Goal: Transaction & Acquisition: Purchase product/service

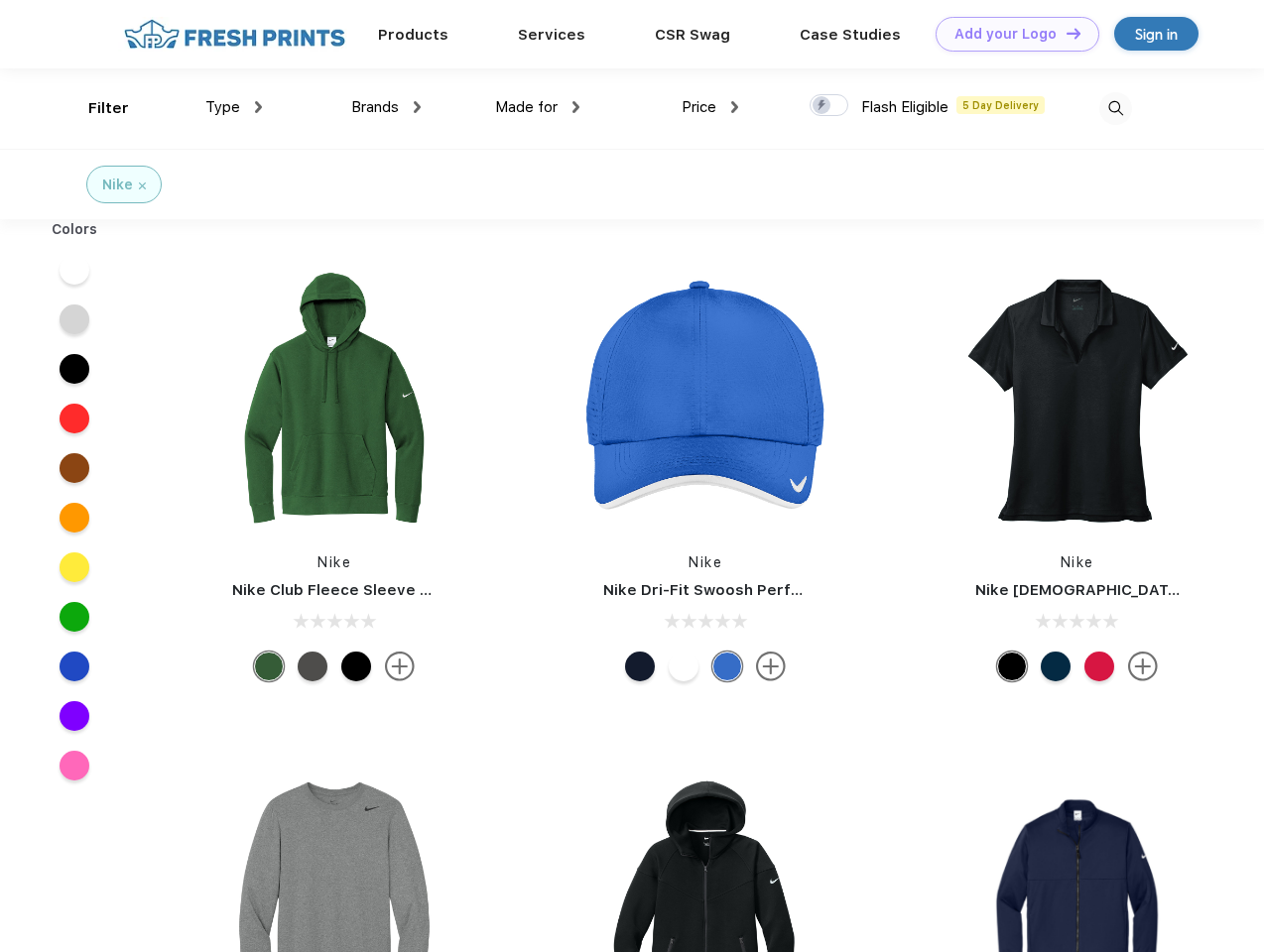
click at [1010, 34] on link "Add your Logo Design Tool" at bounding box center [1017, 34] width 163 height 35
click at [0, 0] on div "Design Tool" at bounding box center [0, 0] width 0 height 0
click at [1065, 33] on link "Add your Logo Design Tool" at bounding box center [1017, 34] width 163 height 35
click at [96, 109] on div "Filter" at bounding box center [109, 109] width 41 height 23
click at [234, 108] on span "Type" at bounding box center [222, 108] width 35 height 18
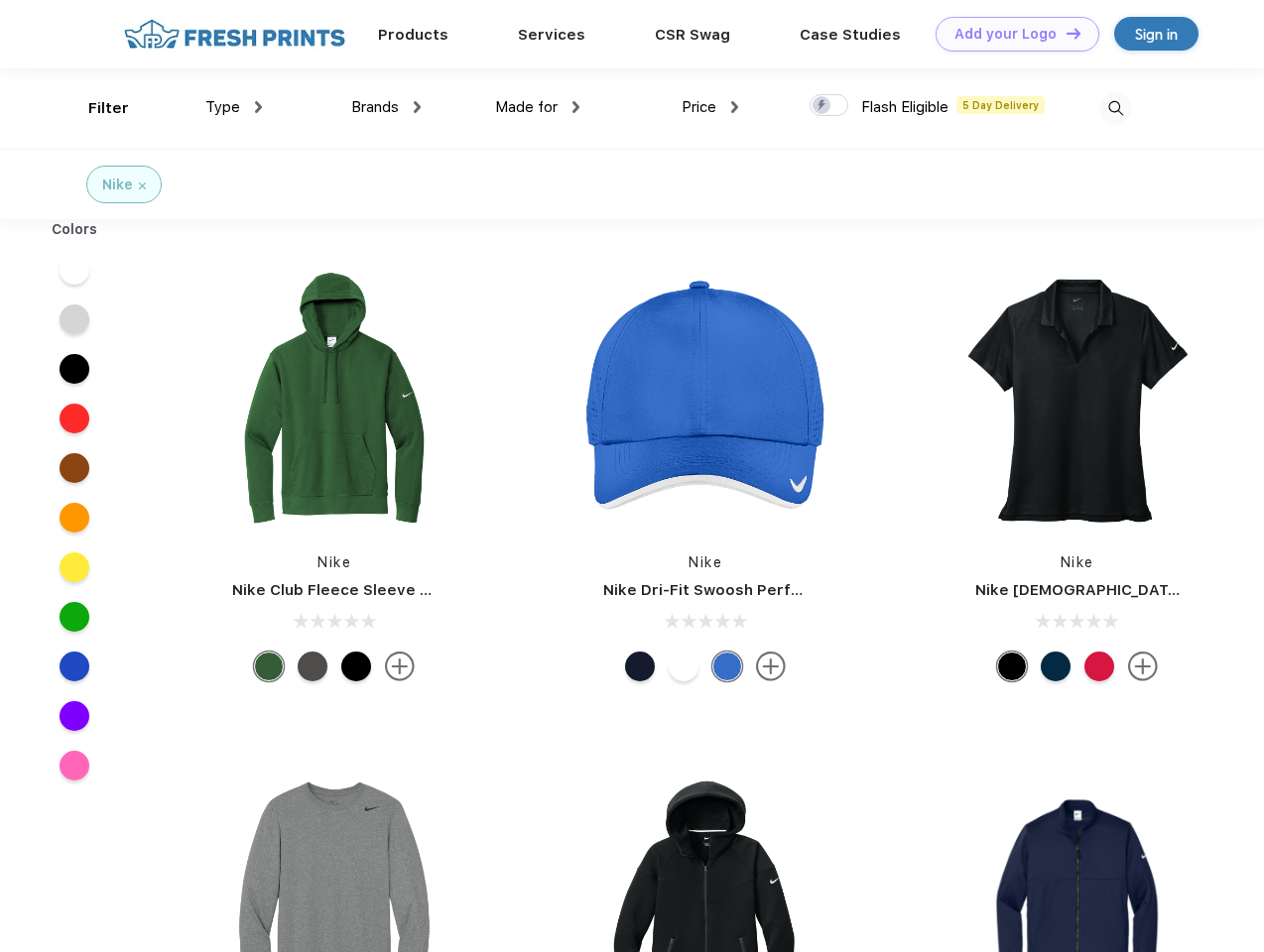
click at [386, 108] on span "Brands" at bounding box center [376, 108] width 48 height 18
click at [538, 108] on span "Made for" at bounding box center [526, 108] width 63 height 18
click at [710, 108] on span "Price" at bounding box center [698, 108] width 35 height 18
click at [830, 107] on div at bounding box center [829, 106] width 39 height 22
click at [823, 107] on input "checkbox" at bounding box center [816, 100] width 13 height 13
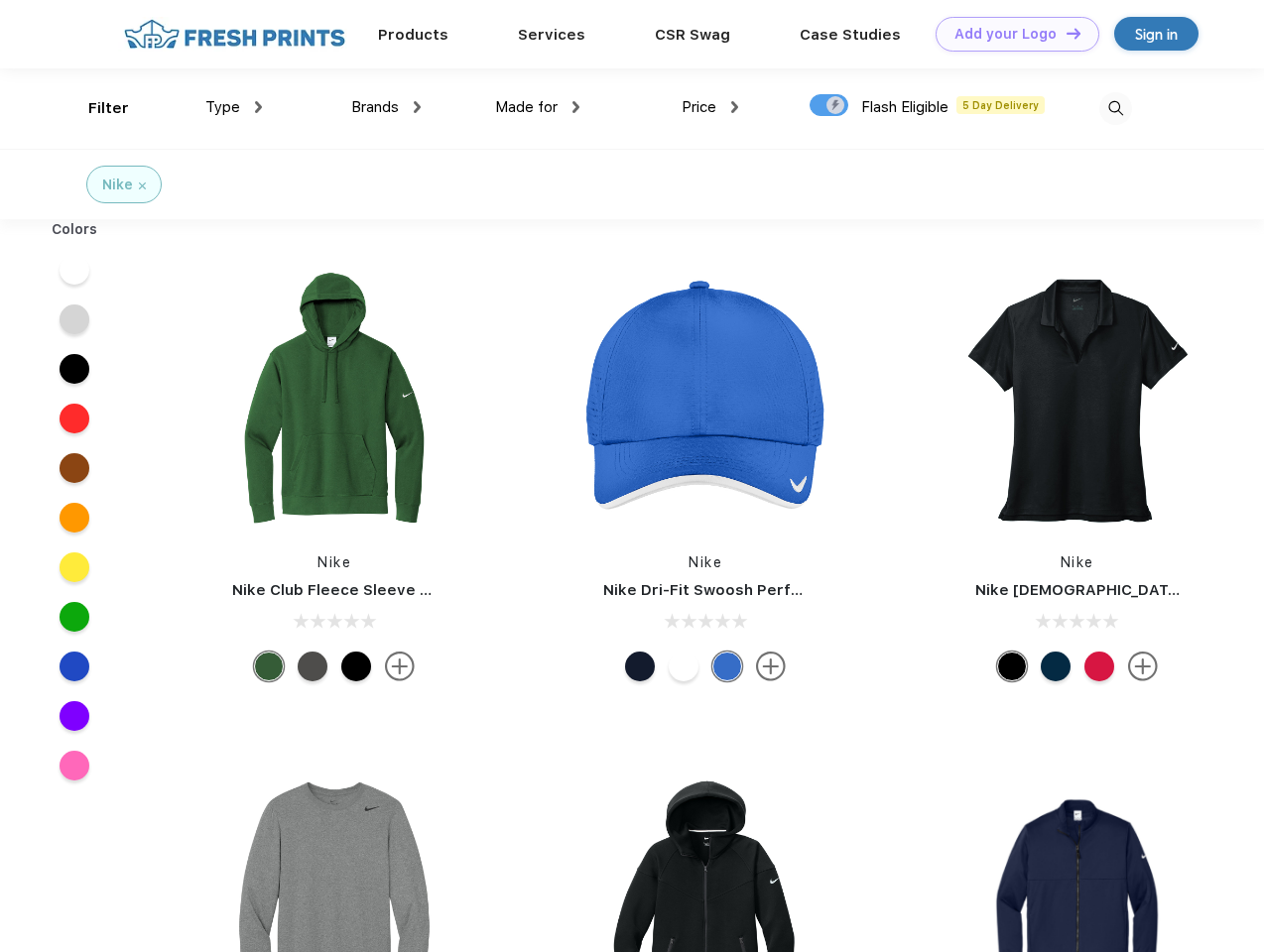
click at [1116, 109] on img at bounding box center [1116, 109] width 33 height 33
